Goal: Task Accomplishment & Management: Manage account settings

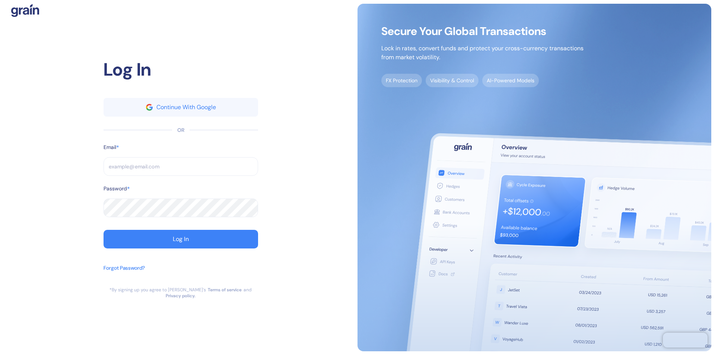
click at [181, 169] on input "text" at bounding box center [180, 166] width 154 height 19
type input "su"
type input "sup"
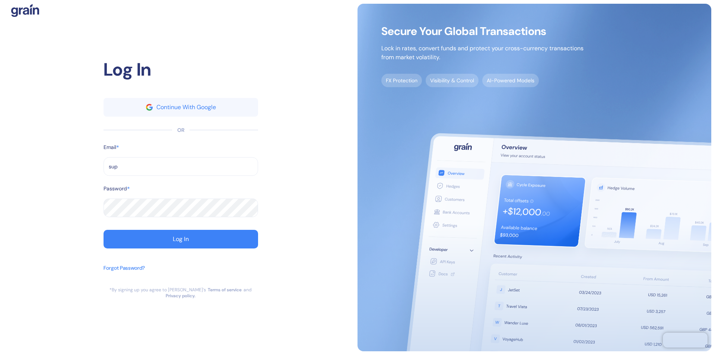
type input "supp"
type input "suppo"
type input "support@t"
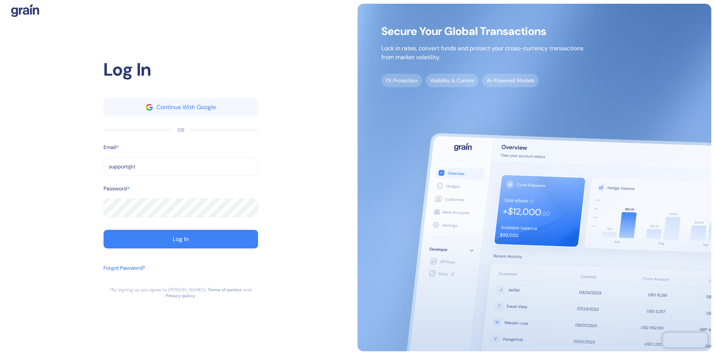
type input "support@t"
type input "support@th"
type input "[EMAIL_ADDRESS][DOMAIN_NAME]"
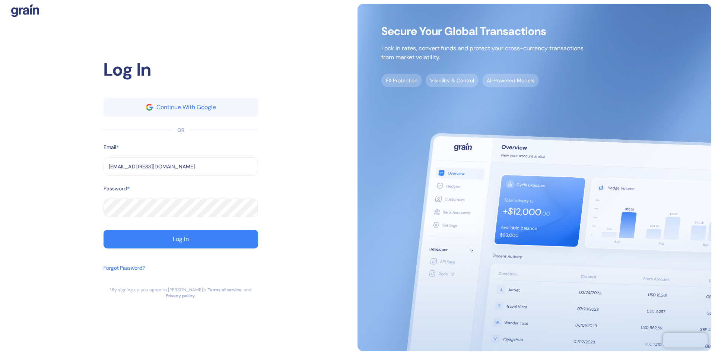
type input "[EMAIL_ADDRESS][DOMAIN_NAME]"
click at [181, 242] on div "Log In" at bounding box center [181, 239] width 16 height 6
